Goal: Find specific page/section

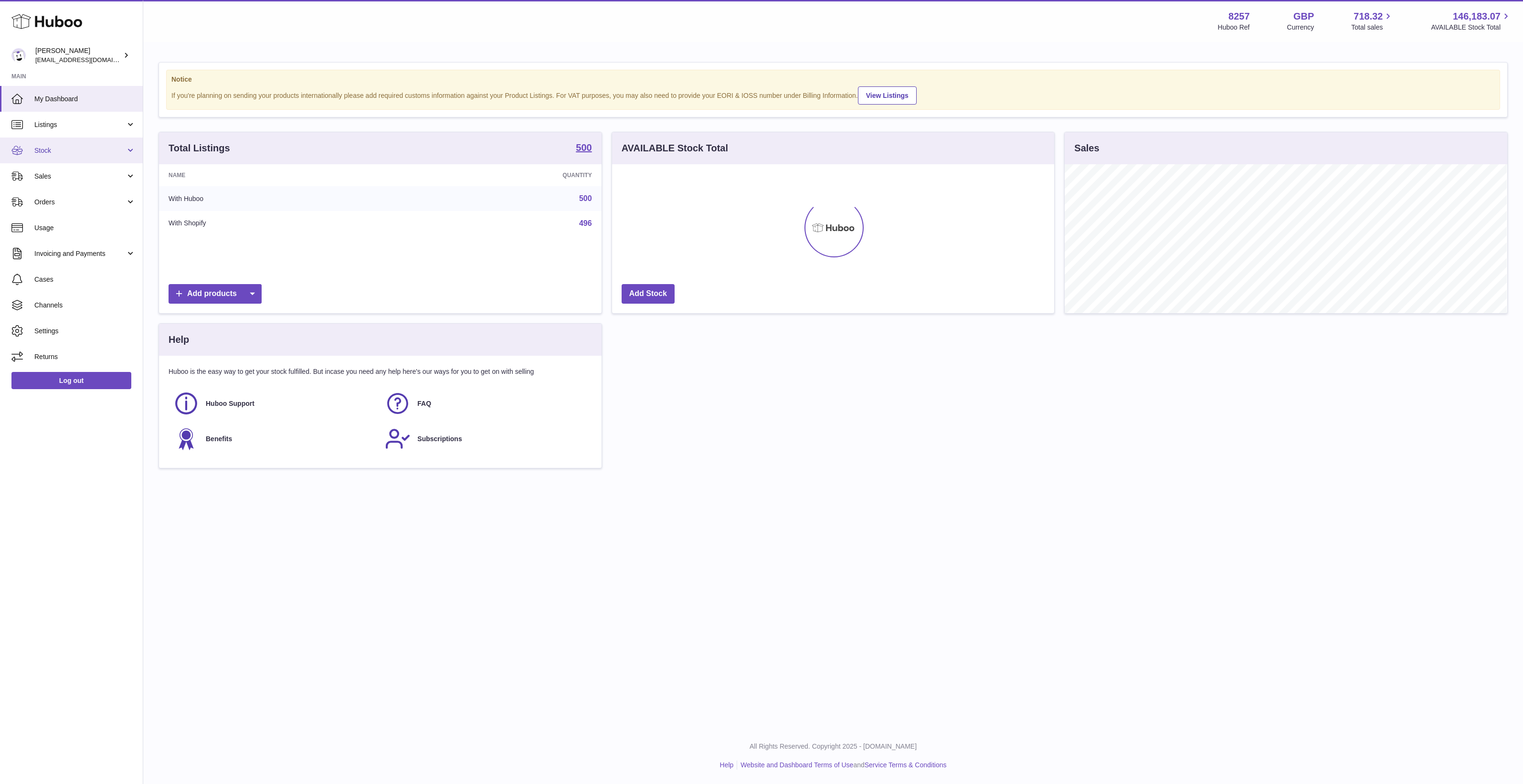
scroll to position [149, 442]
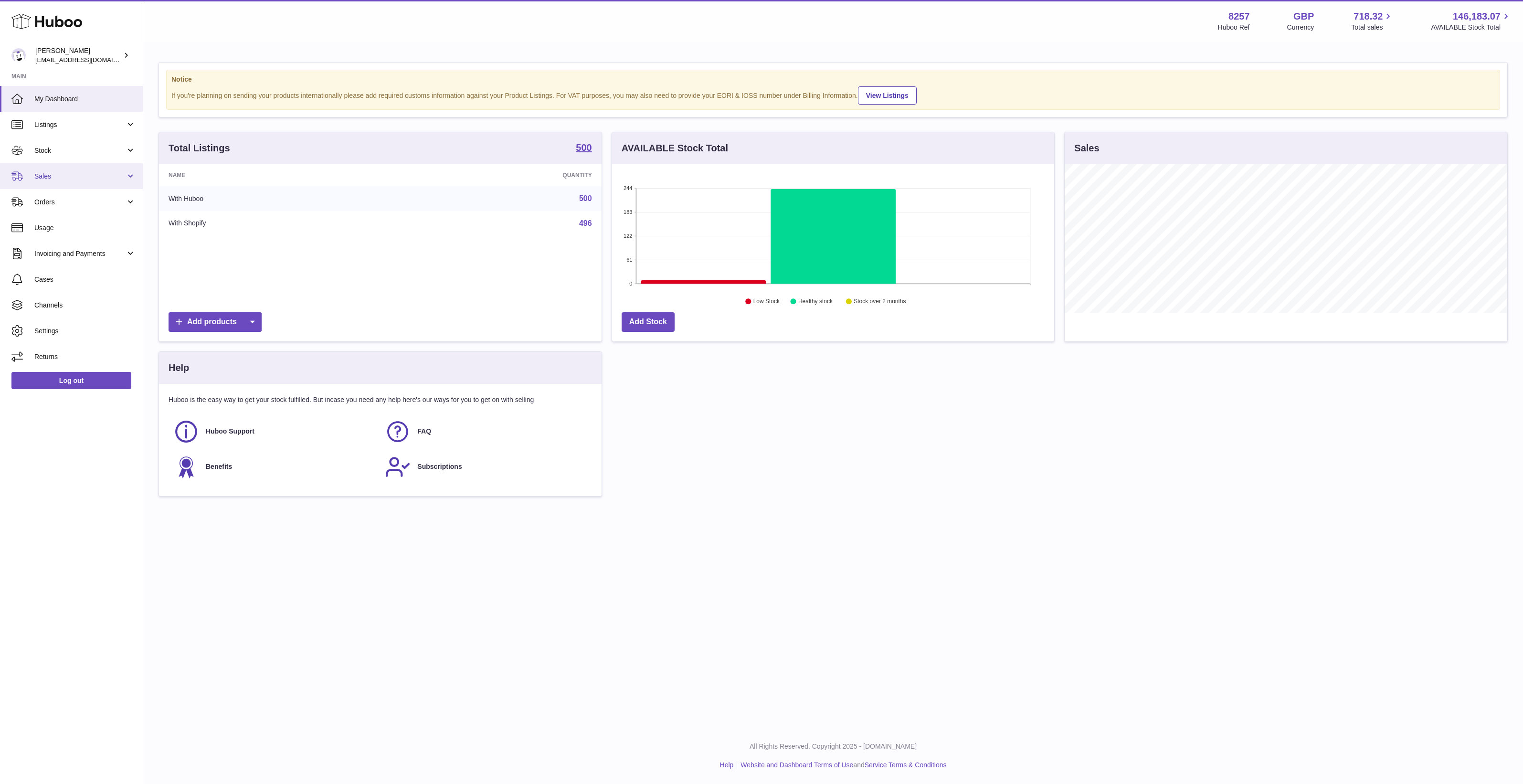
click at [77, 174] on span "Sales" at bounding box center [80, 176] width 91 height 9
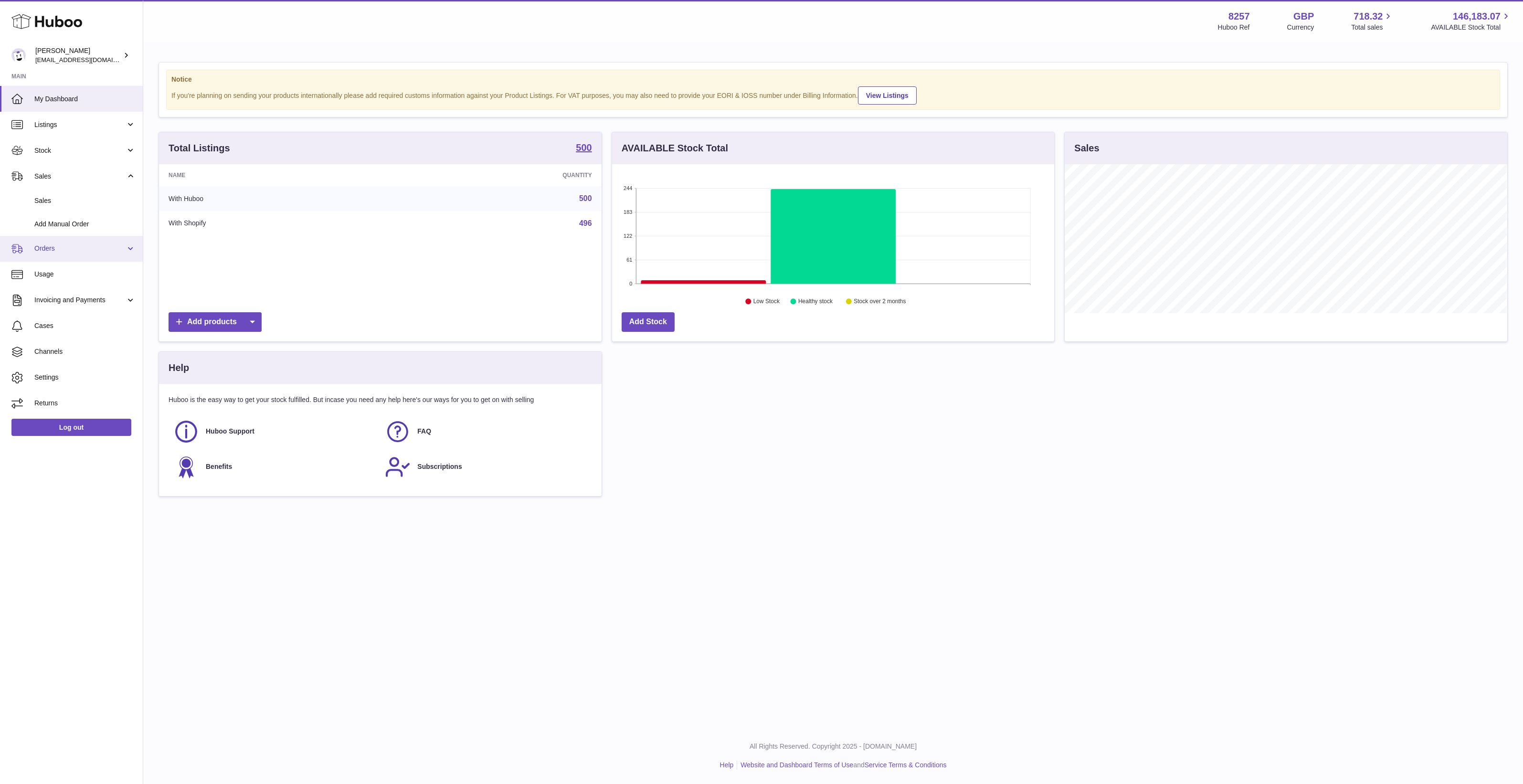
click at [69, 246] on span "Orders" at bounding box center [80, 248] width 91 height 9
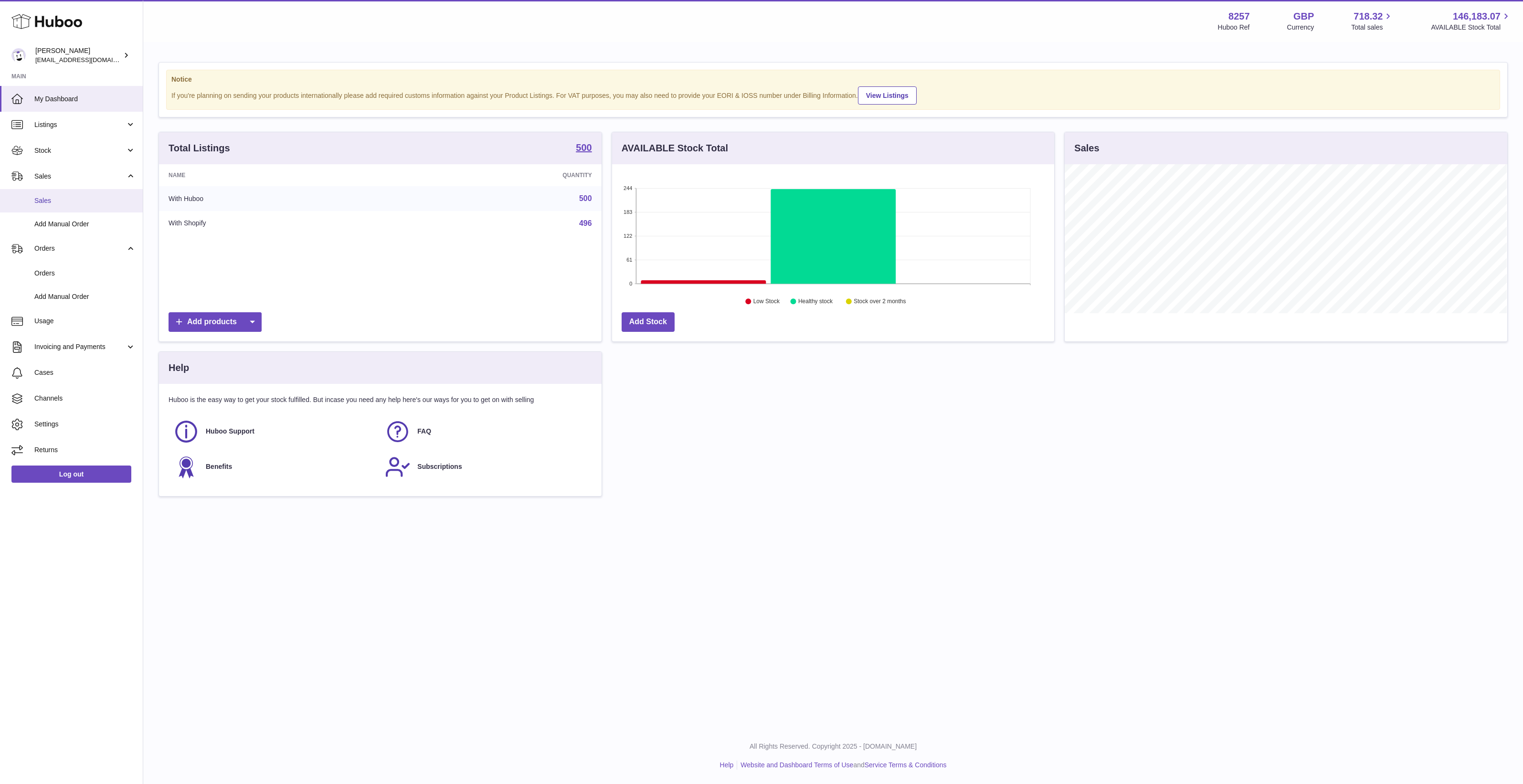
click at [68, 203] on span "Sales" at bounding box center [85, 200] width 101 height 9
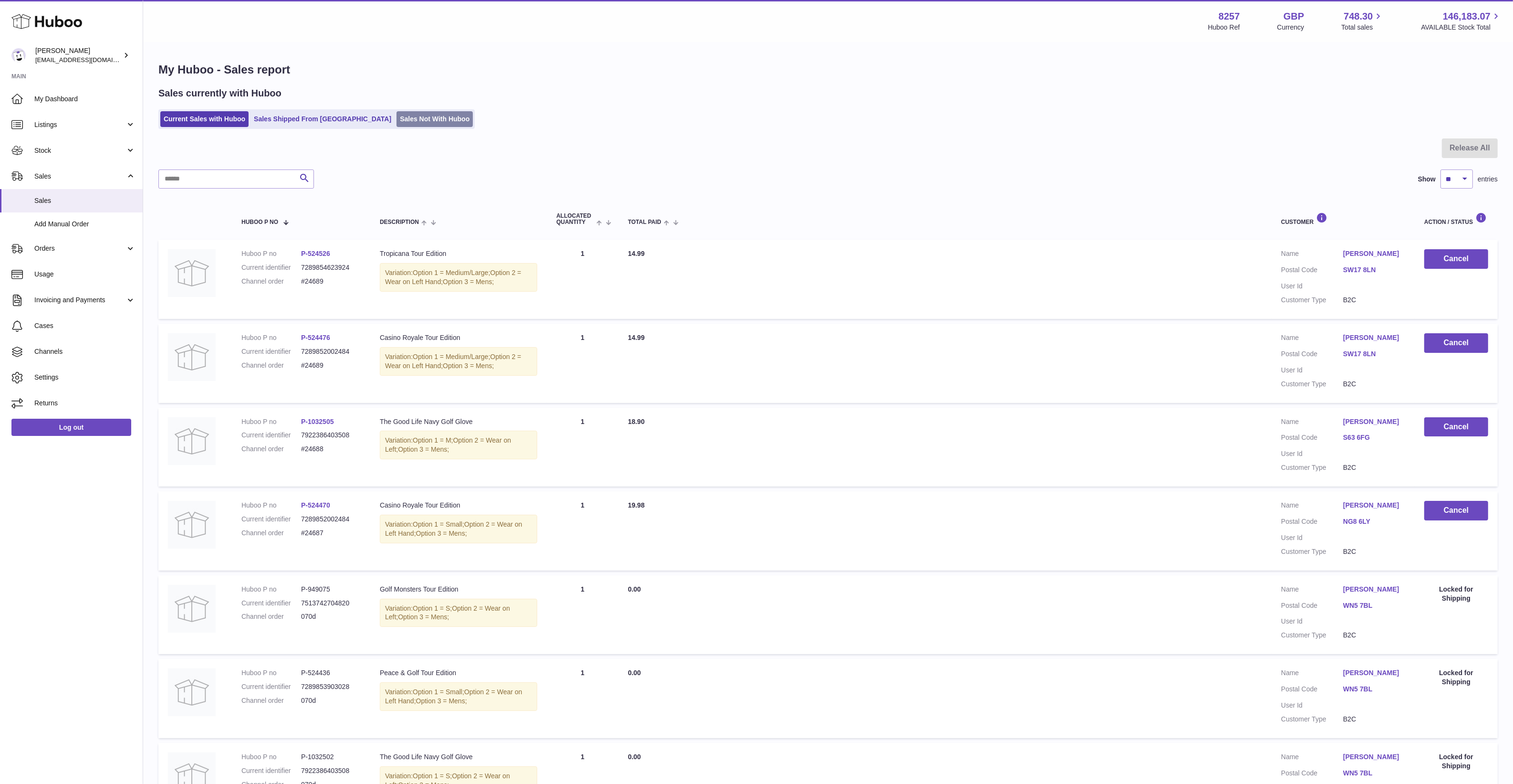
click at [396, 122] on link "Sales Not With Huboo" at bounding box center [434, 119] width 77 height 15
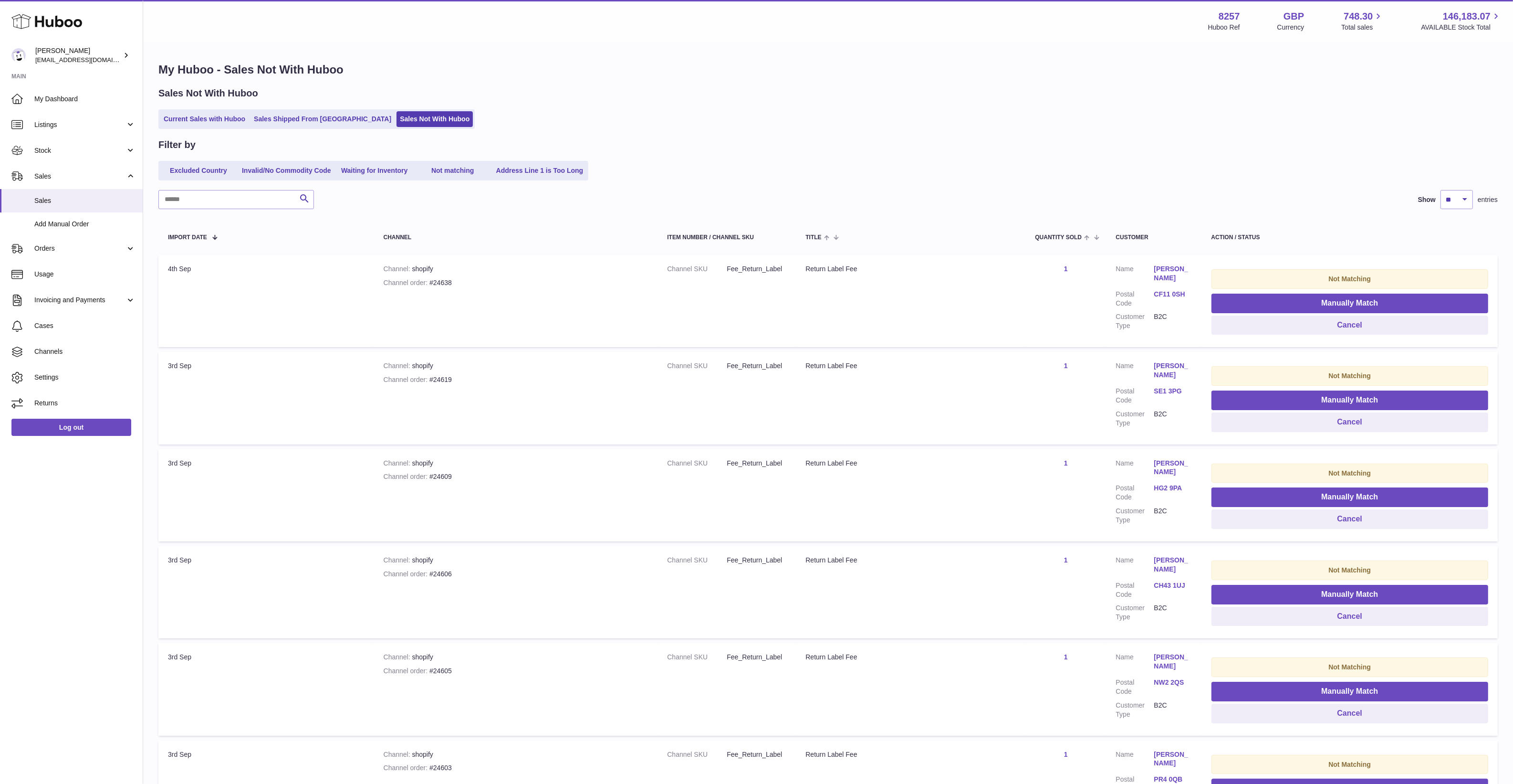
drag, startPoint x: 954, startPoint y: 592, endPoint x: 965, endPoint y: 377, distance: 215.3
click at [306, 175] on link "Invalid/No Commodity Code" at bounding box center [287, 170] width 96 height 15
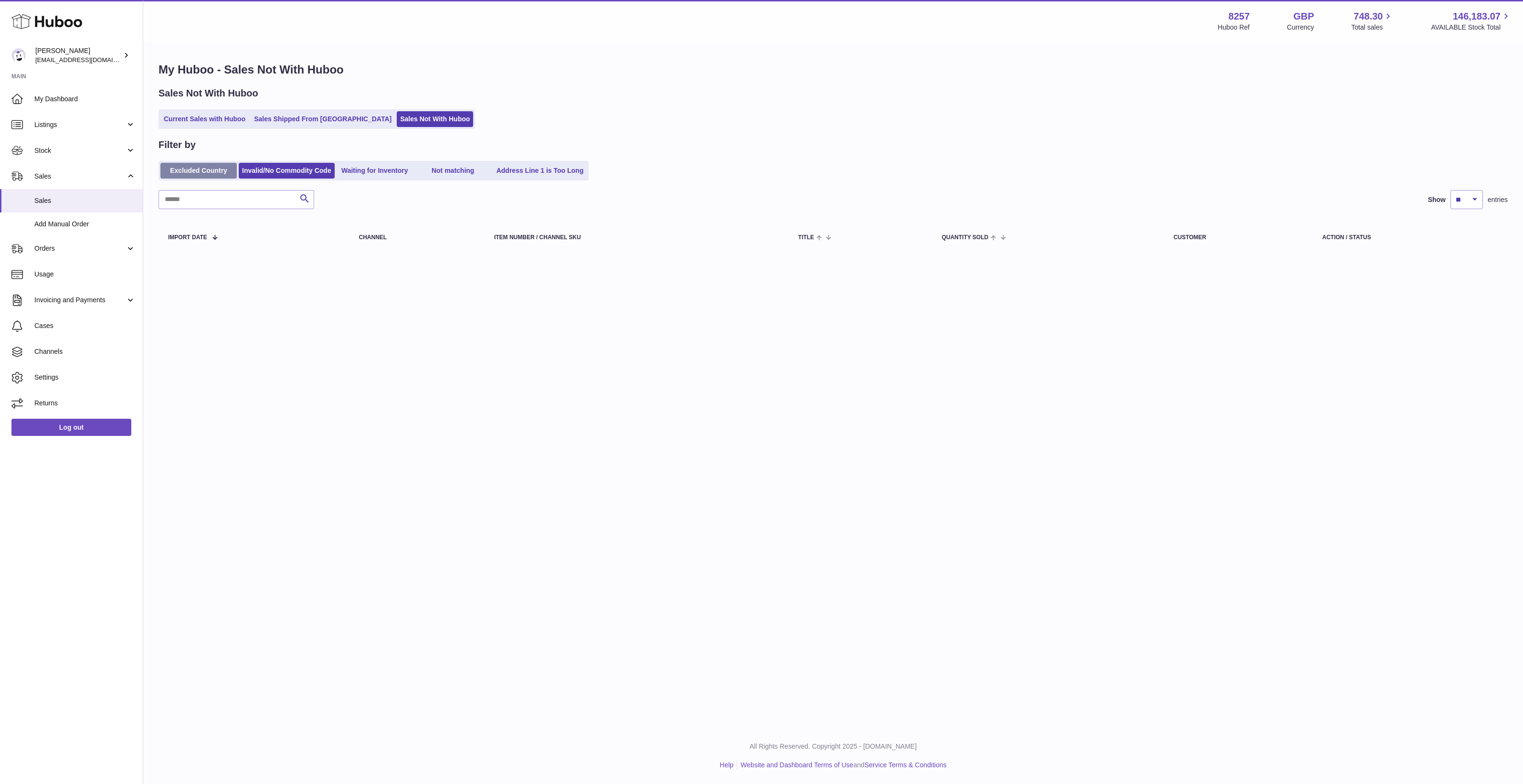
click at [180, 172] on link "Excluded Country" at bounding box center [199, 170] width 77 height 15
click at [462, 165] on link "Not matching" at bounding box center [452, 170] width 77 height 15
